Goal: Task Accomplishment & Management: Use online tool/utility

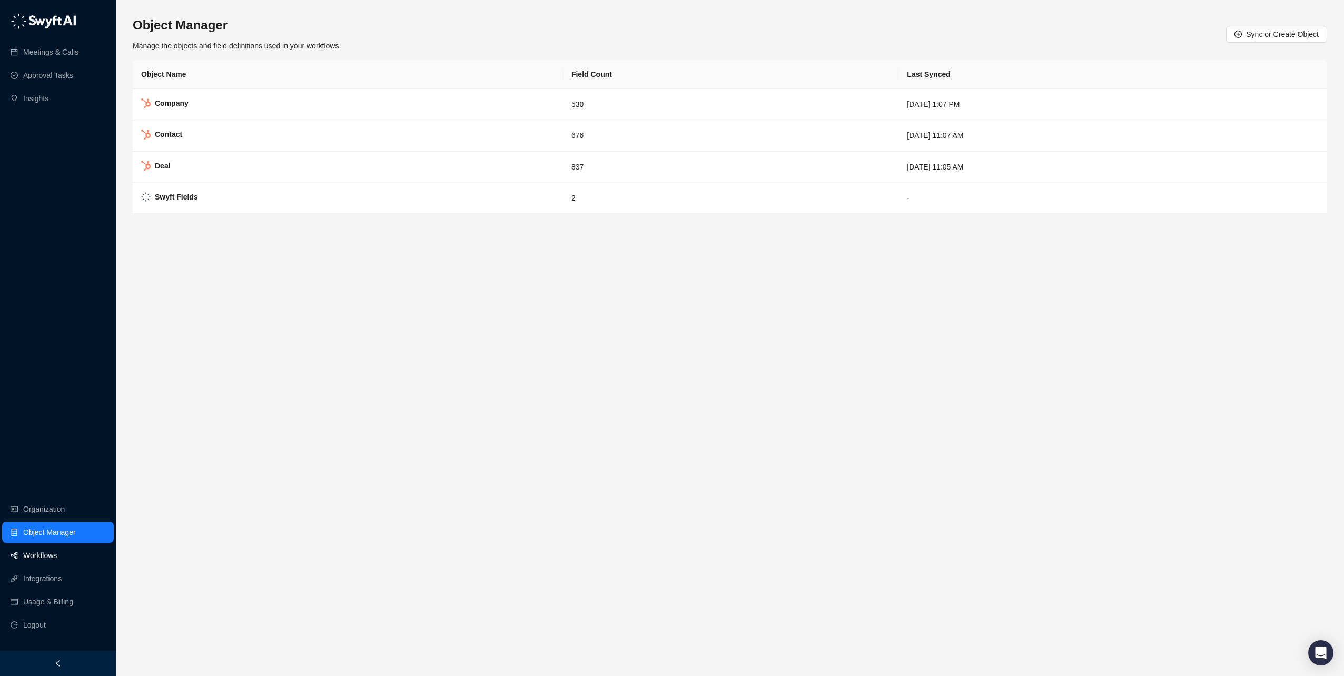
click at [29, 557] on link "Workflows" at bounding box center [40, 555] width 34 height 21
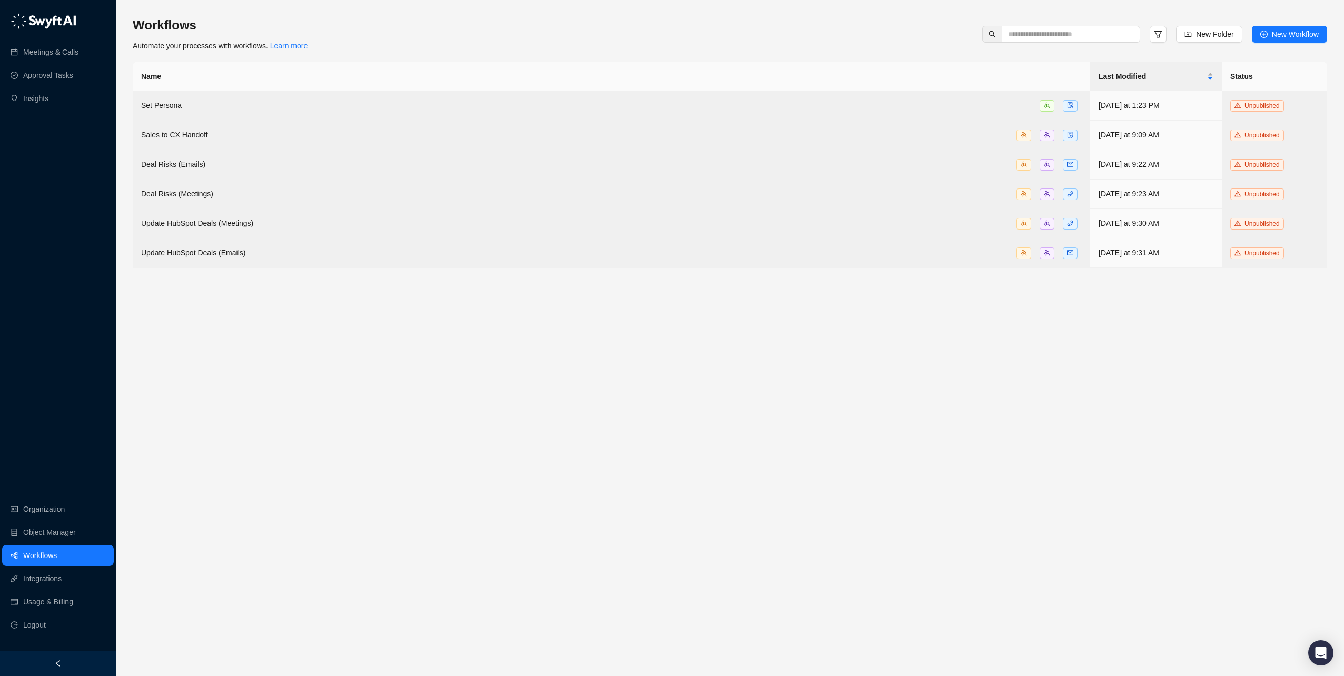
click at [318, 370] on main "Workflows Automate your processes with workflows. Learn more New Folder New Wor…" at bounding box center [730, 342] width 1194 height 651
click at [206, 134] on div "Sales to CX Handoff" at bounding box center [611, 135] width 940 height 12
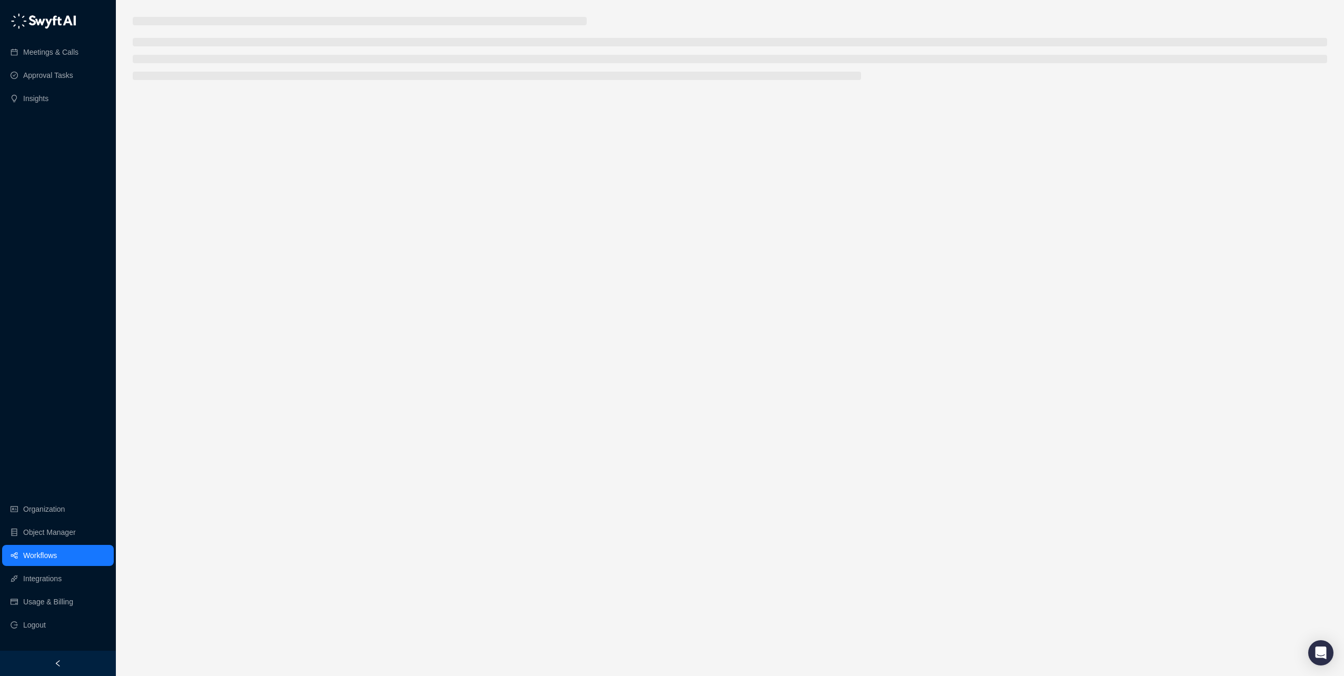
click at [206, 134] on main at bounding box center [730, 342] width 1194 height 651
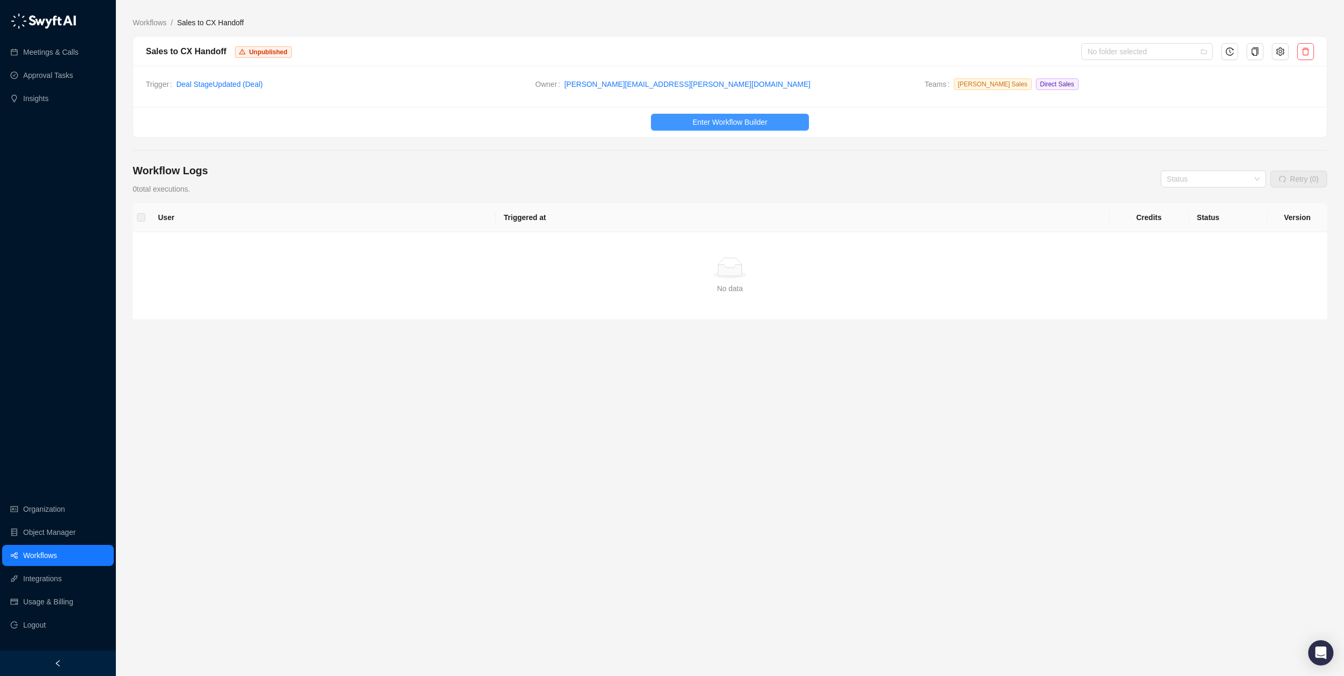
click at [760, 125] on span "Enter Workflow Builder" at bounding box center [729, 122] width 75 height 12
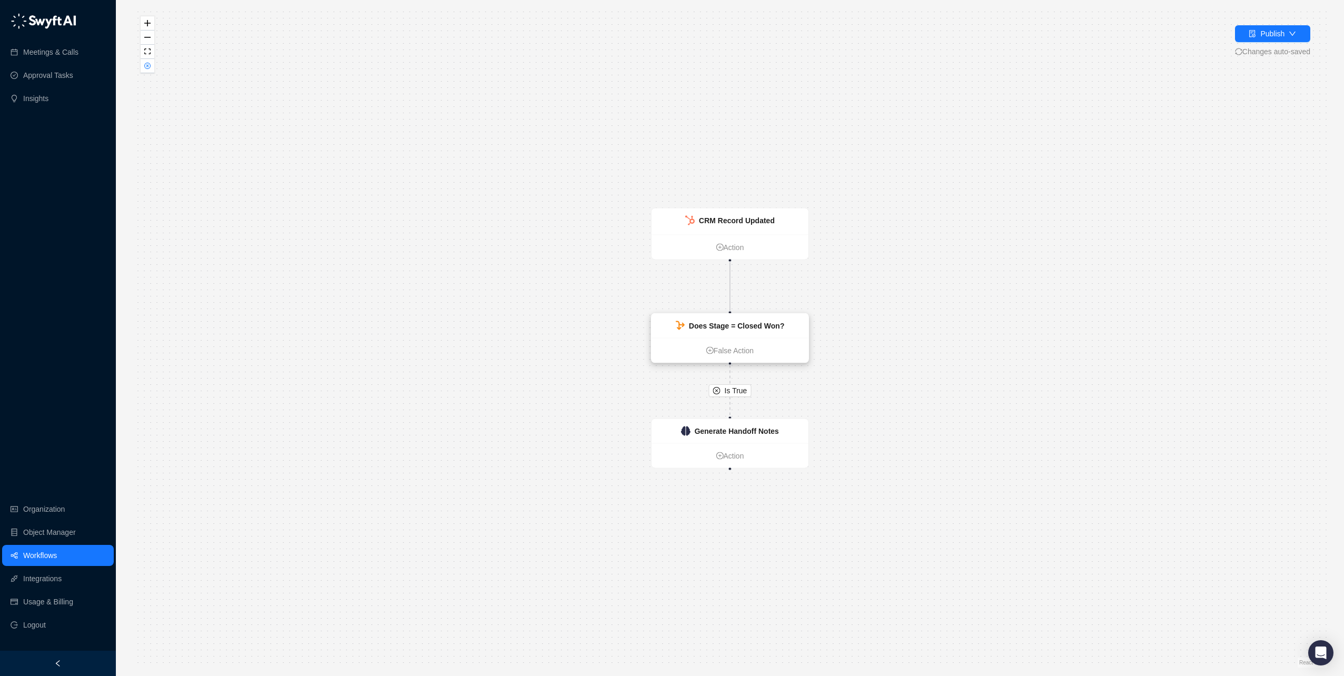
click at [753, 329] on strong "Does Stage = Closed Won?" at bounding box center [736, 326] width 95 height 8
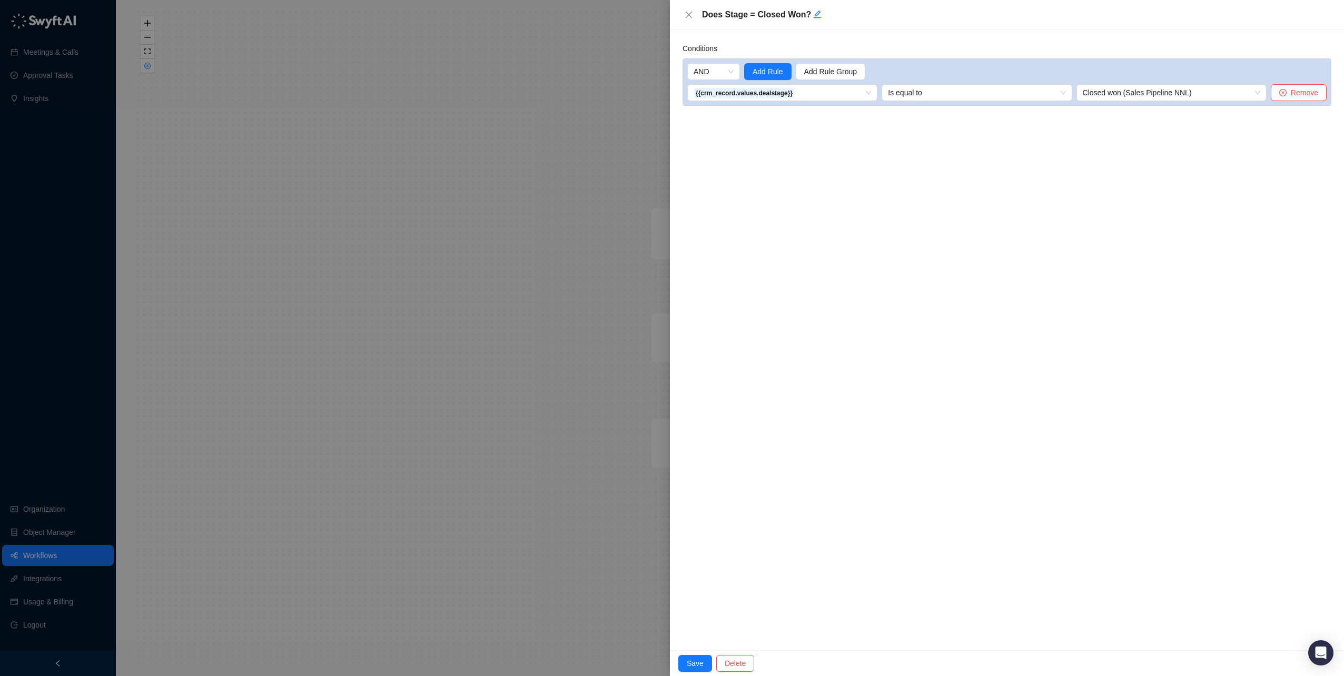
click at [553, 148] on div at bounding box center [672, 338] width 1344 height 676
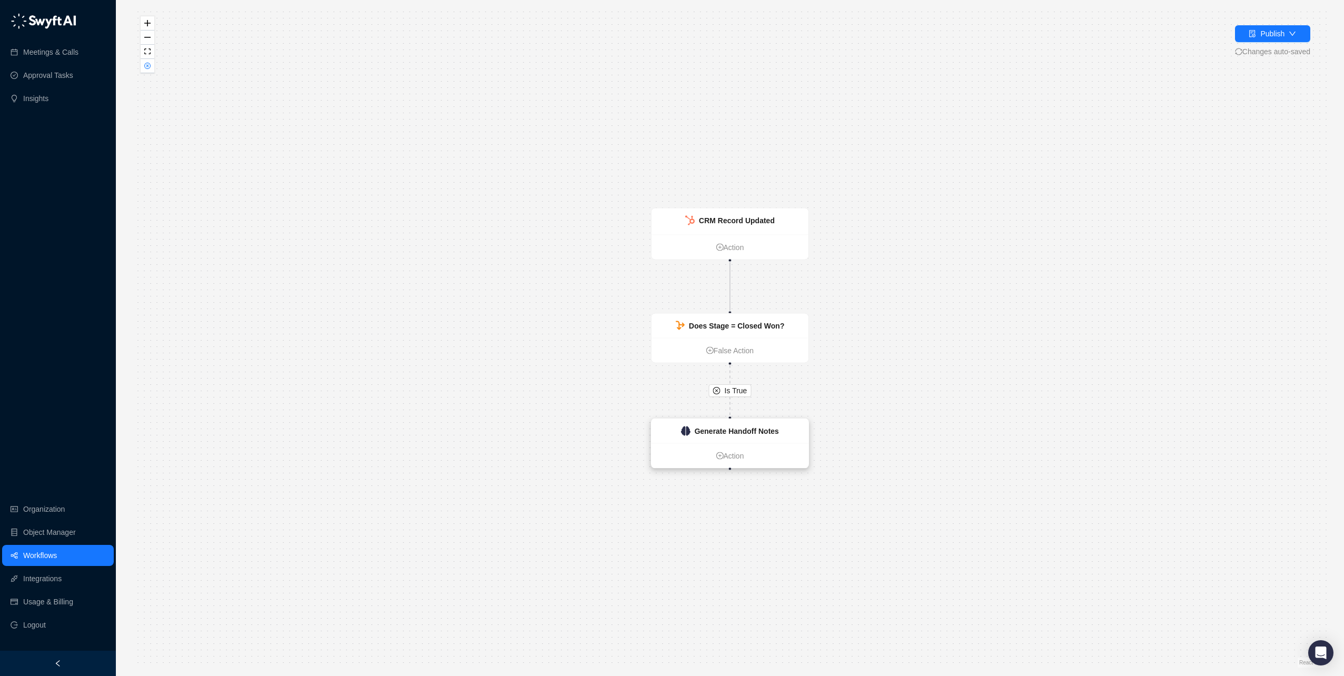
click at [742, 431] on strong "Generate Handoff Notes" at bounding box center [737, 431] width 84 height 8
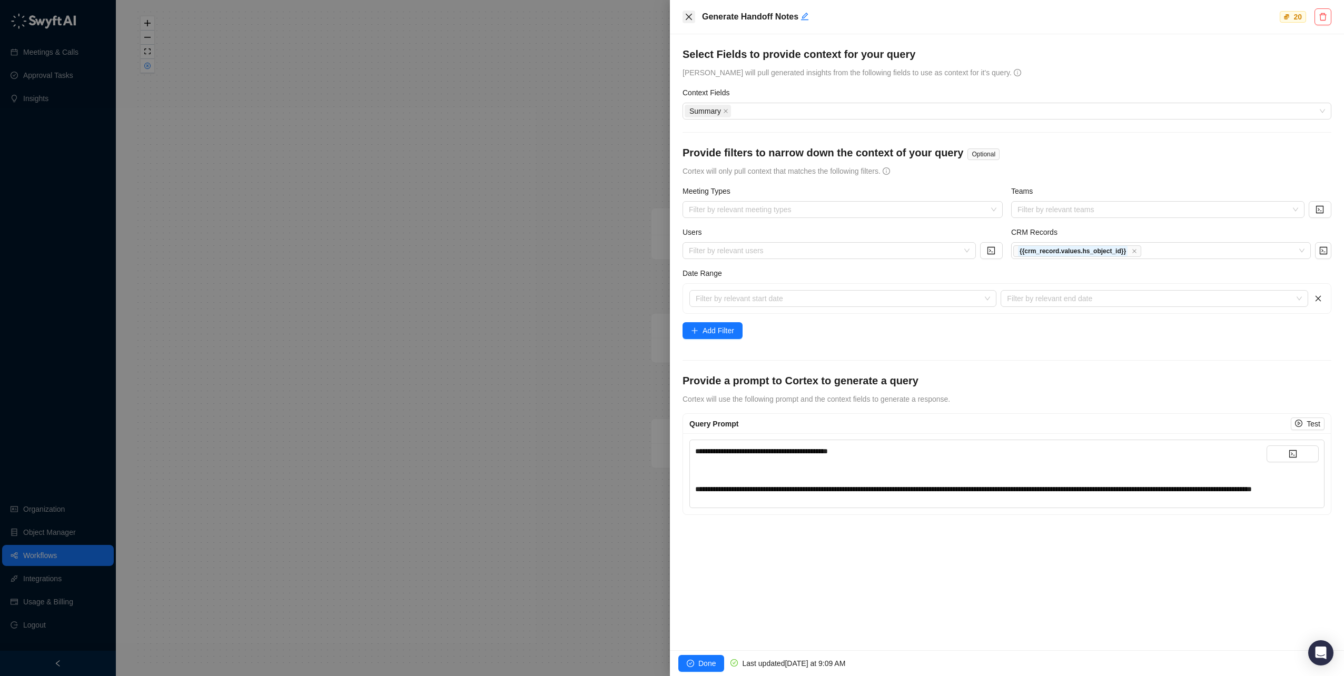
click at [689, 15] on icon "close" at bounding box center [689, 17] width 8 height 8
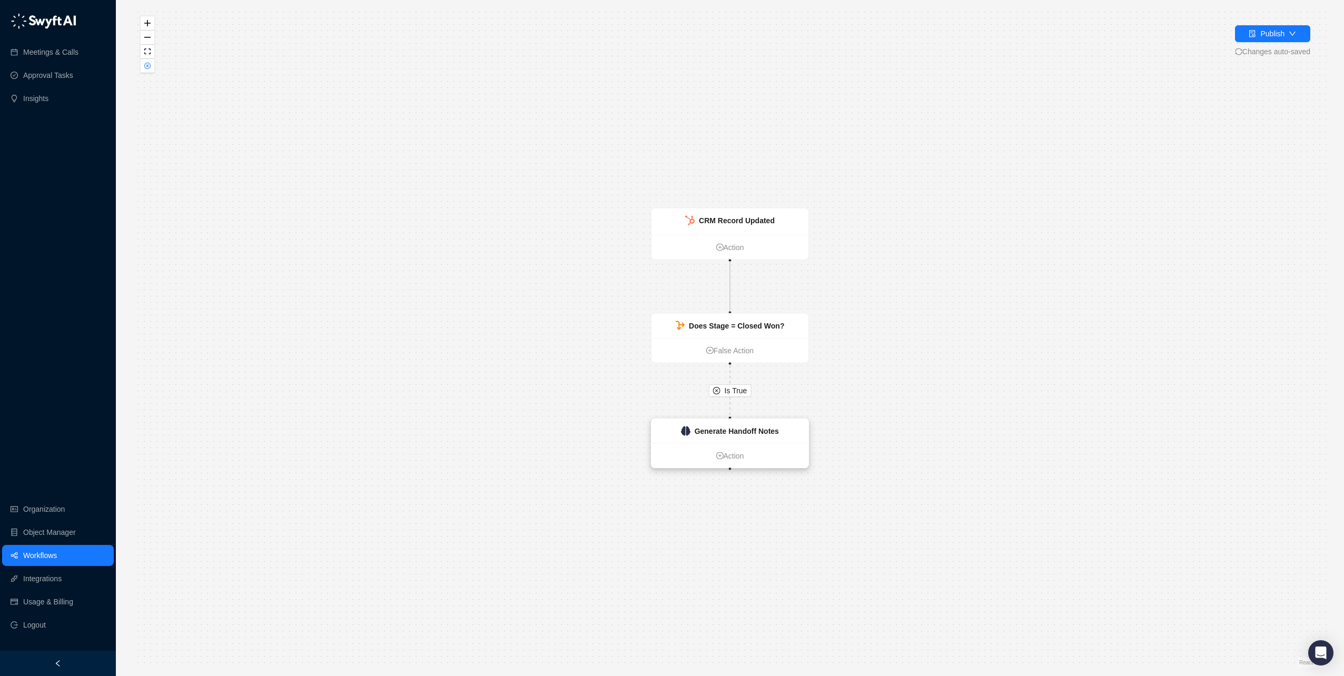
click at [722, 431] on strong "Generate Handoff Notes" at bounding box center [737, 431] width 84 height 8
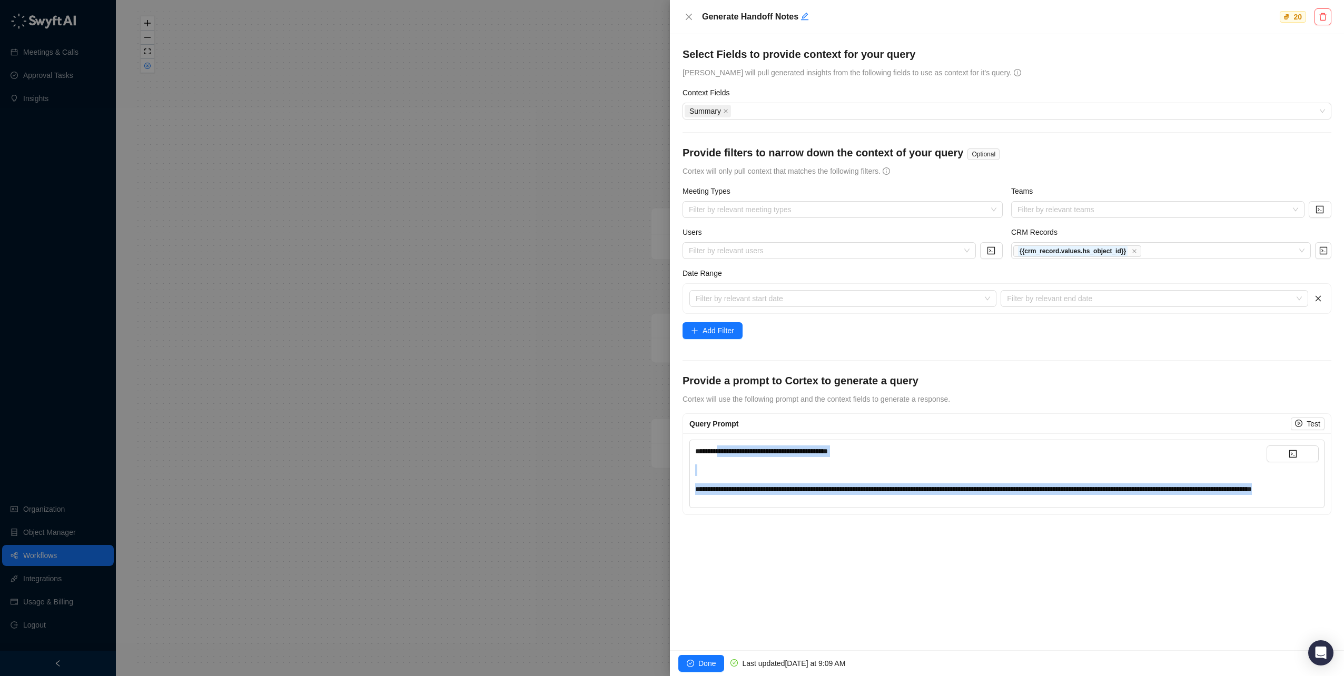
drag, startPoint x: 723, startPoint y: 454, endPoint x: 944, endPoint y: 499, distance: 224.7
click at [947, 495] on div "**********" at bounding box center [980, 469] width 571 height 49
click at [907, 495] on div "**********" at bounding box center [980, 489] width 571 height 12
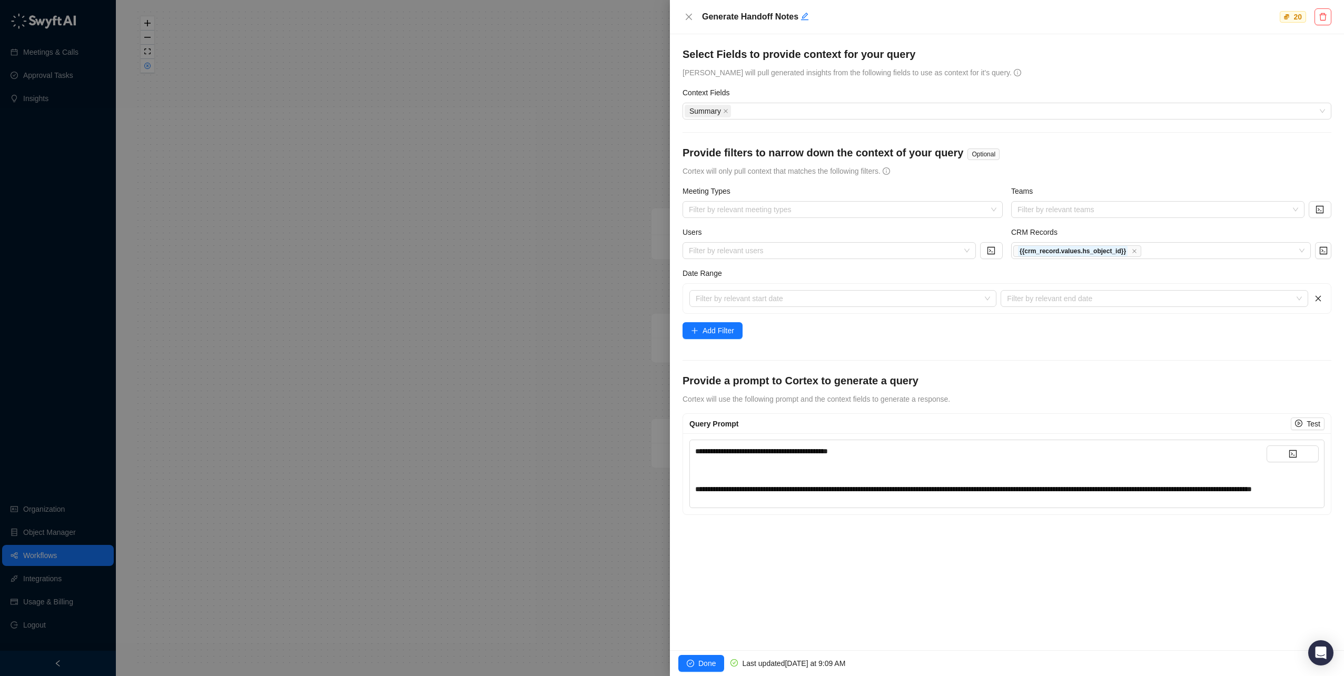
click at [682, 22] on div "Generate Handoff Notes 20" at bounding box center [1007, 17] width 674 height 34
click at [684, 21] on button "Close" at bounding box center [688, 17] width 13 height 13
drag, startPoint x: 405, startPoint y: 97, endPoint x: 392, endPoint y: 92, distance: 14.2
click at [404, 96] on div at bounding box center [672, 338] width 1344 height 676
click at [371, 131] on div at bounding box center [672, 338] width 1344 height 676
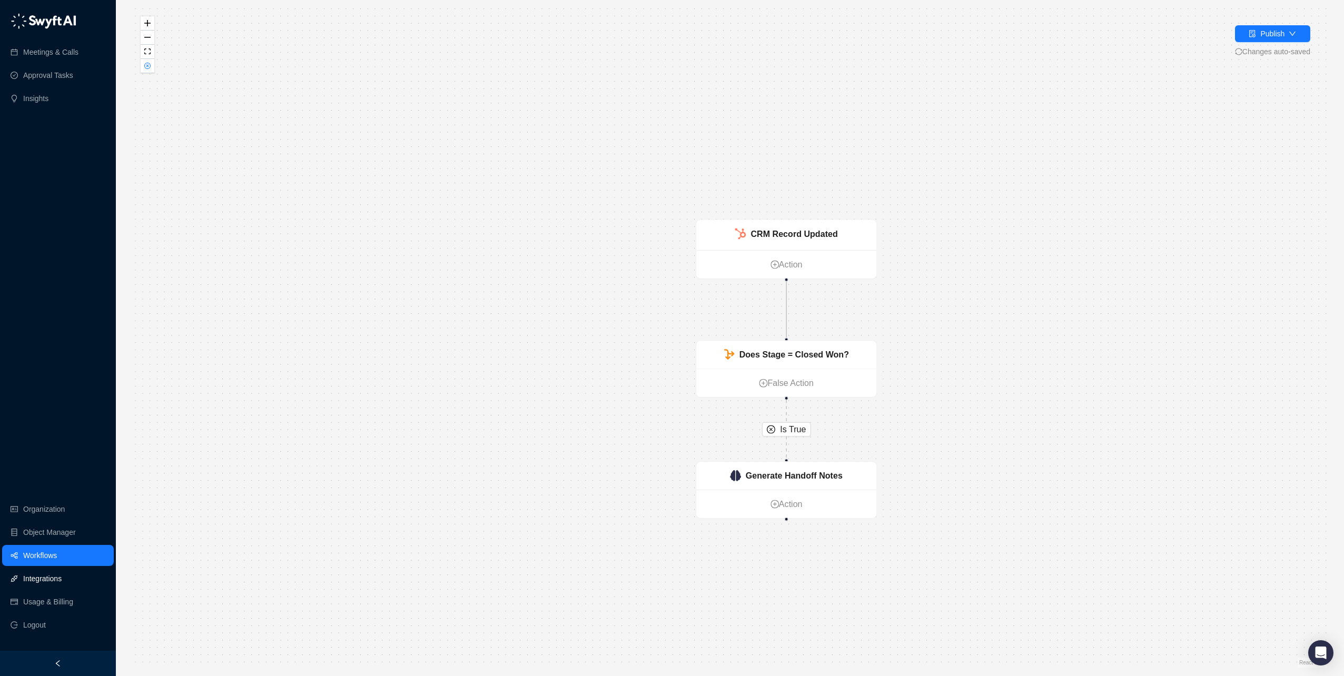
click at [60, 578] on link "Integrations" at bounding box center [42, 578] width 38 height 21
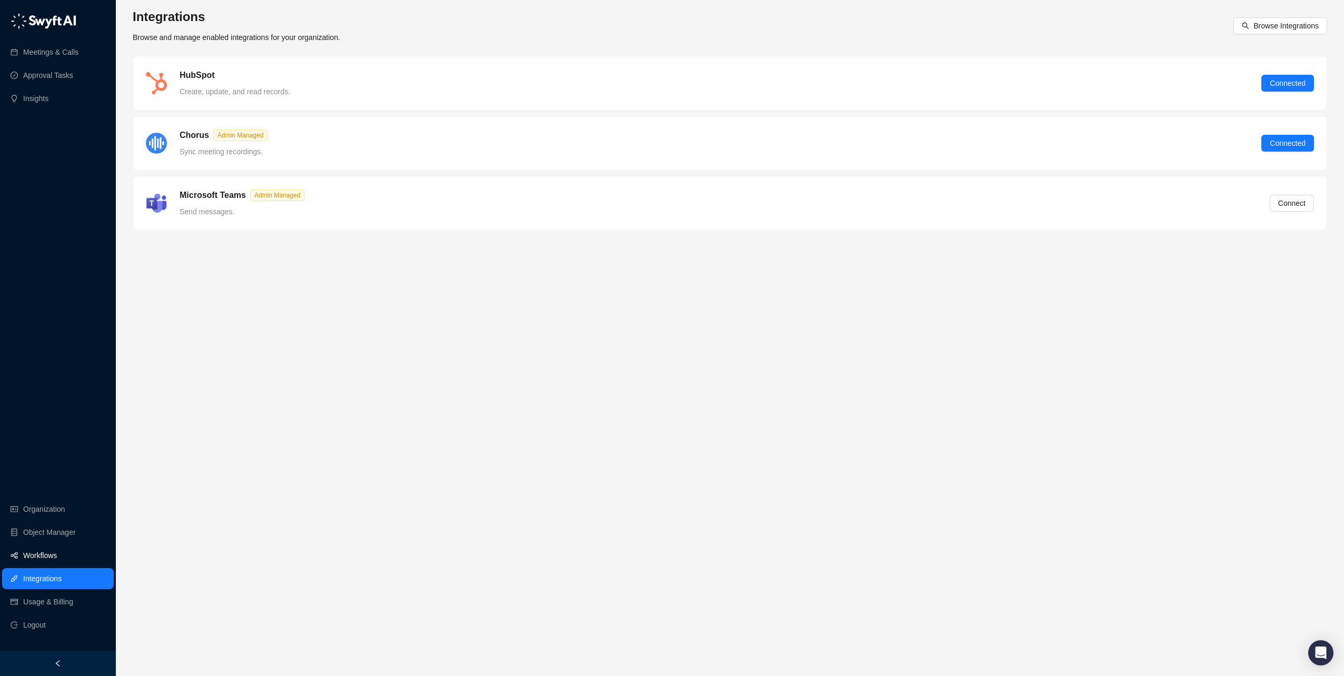
click at [55, 556] on link "Workflows" at bounding box center [40, 555] width 34 height 21
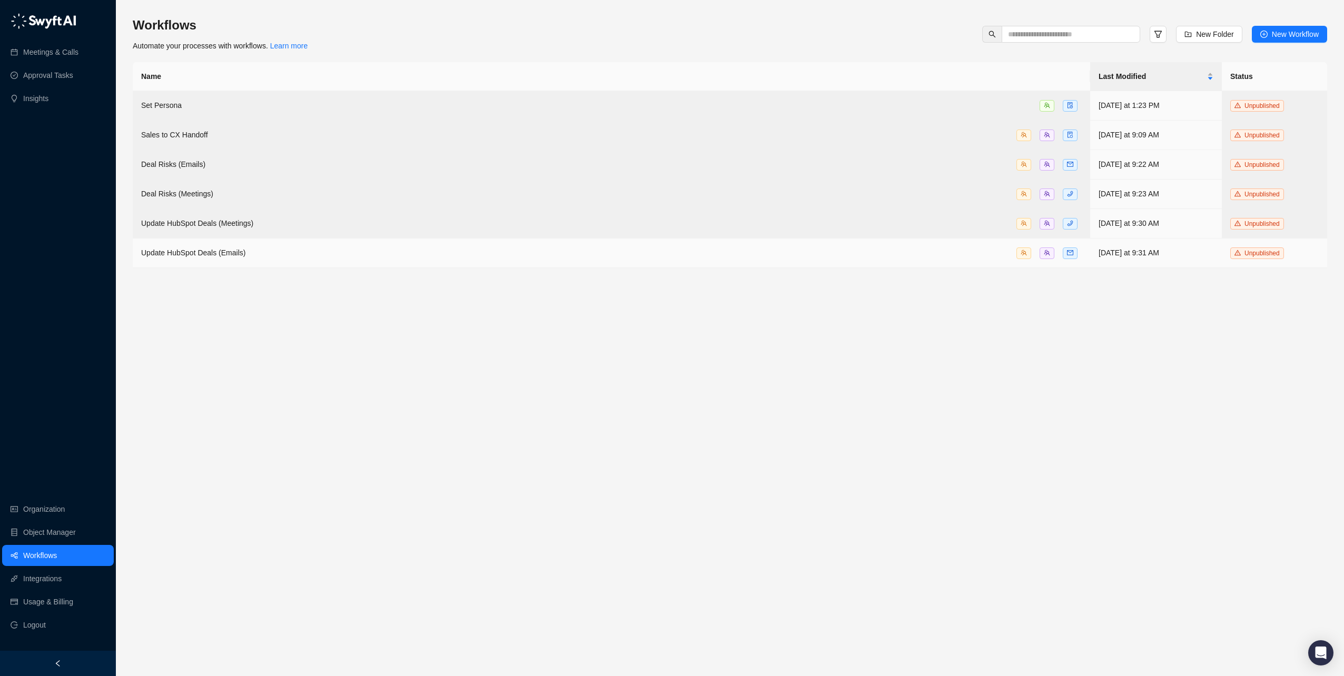
click at [276, 248] on div "Update HubSpot Deals (Emails)" at bounding box center [611, 253] width 940 height 12
